Goal: Task Accomplishment & Management: Manage account settings

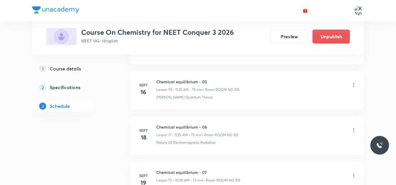
scroll to position [3410, 0]
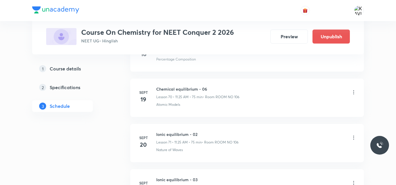
scroll to position [3436, 0]
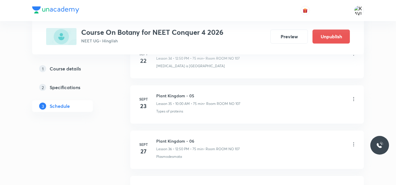
scroll to position [1871, 0]
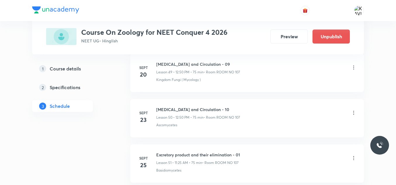
scroll to position [2770, 0]
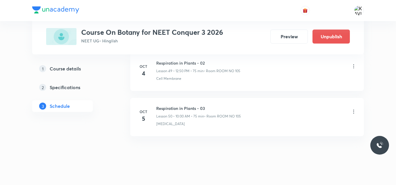
scroll to position [2544, 0]
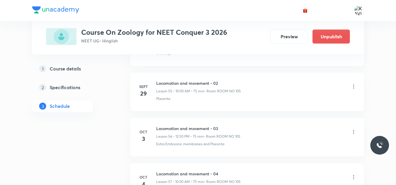
scroll to position [2860, 0]
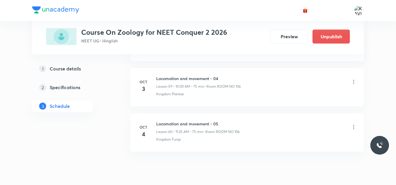
scroll to position [2996, 0]
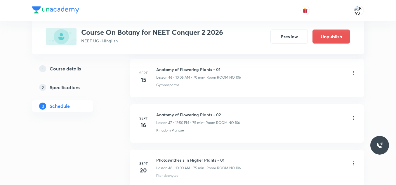
scroll to position [2394, 0]
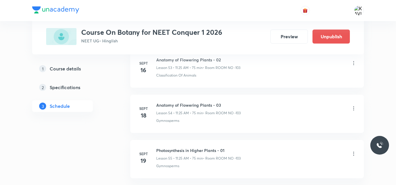
scroll to position [3086, 0]
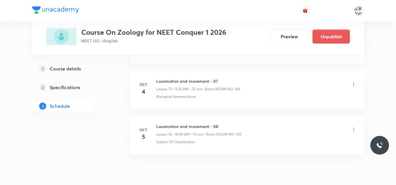
scroll to position [3629, 0]
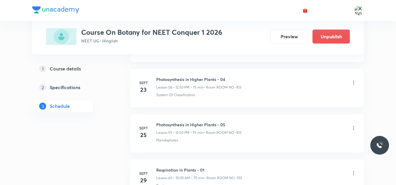
scroll to position [2928, 0]
